Goal: Transaction & Acquisition: Purchase product/service

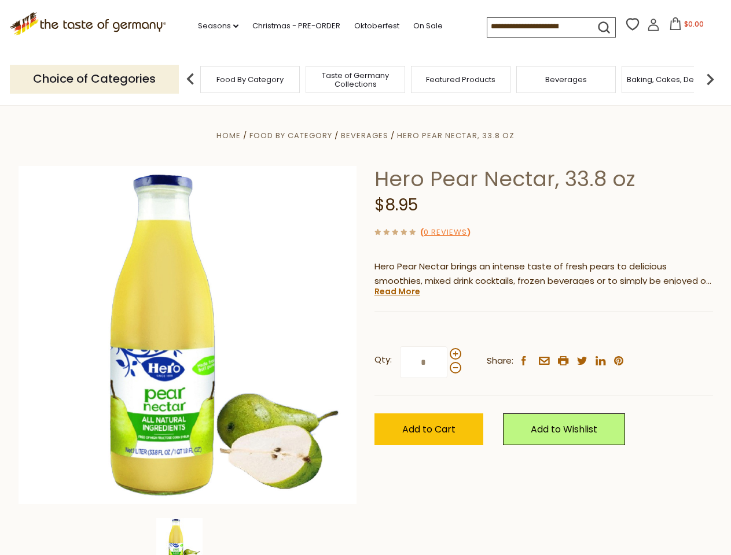
click at [365, 278] on div "Home Food By Category [GEOGRAPHIC_DATA] Hero Pear Nectar, 33.8 oz Hero Pear Nec…" at bounding box center [366, 350] width 712 height 445
click at [213, 26] on link "Seasons dropdown_arrow" at bounding box center [218, 26] width 40 height 13
click at [537, 27] on input at bounding box center [536, 26] width 98 height 16
click at [684, 27] on span "$0.00" at bounding box center [694, 24] width 20 height 10
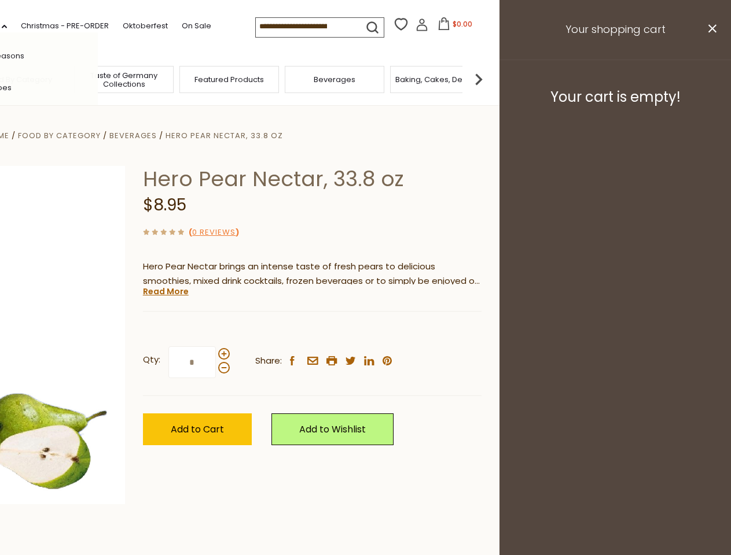
click at [98, 79] on div "All Seasons Recipes Game Day [DATE] [DATE] [DATE][PERSON_NAME] [DATE] Springfes…" at bounding box center [31, 277] width 131 height 491
click at [710, 79] on footer "Your cart is empty!" at bounding box center [614, 97] width 231 height 75
click at [365, 330] on div "Qty: * Share: facebook email printer twitter linkedin pinterest" at bounding box center [312, 362] width 338 height 67
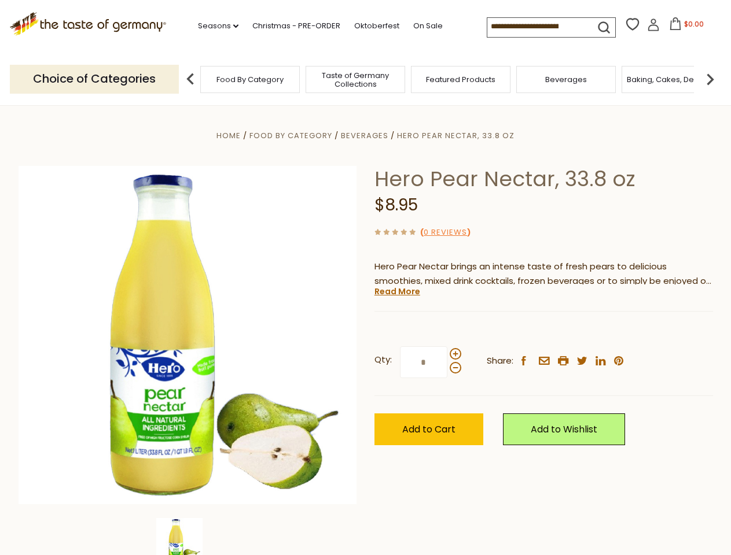
click at [187, 537] on div "Home Food By Category [GEOGRAPHIC_DATA] Hero Pear Nectar, 33.8 oz Hero Pear Nec…" at bounding box center [366, 350] width 712 height 445
click at [187, 537] on img at bounding box center [179, 541] width 46 height 46
click at [396, 292] on link "Read More" at bounding box center [397, 292] width 46 height 12
